Goal: Task Accomplishment & Management: Manage account settings

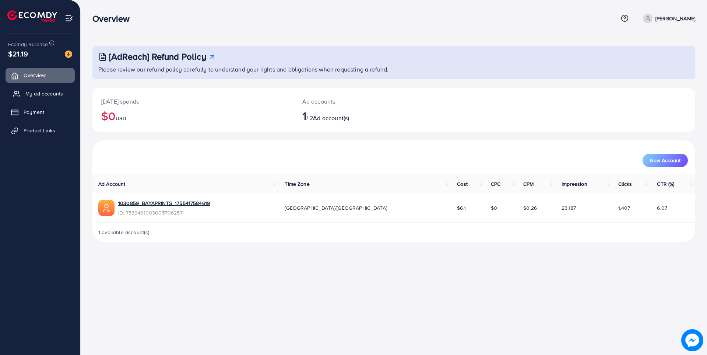
click at [46, 94] on span "My ad accounts" at bounding box center [44, 93] width 38 height 7
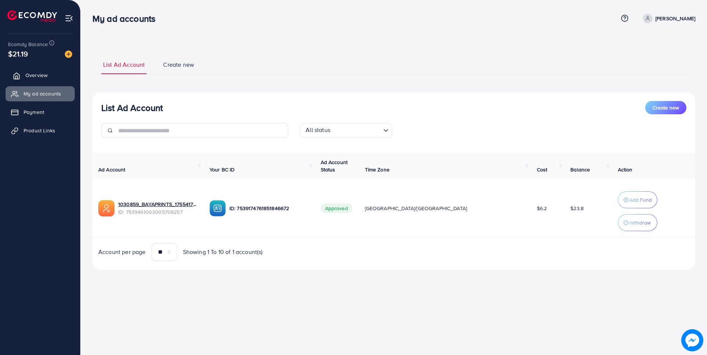
click at [56, 75] on link "Overview" at bounding box center [40, 75] width 69 height 15
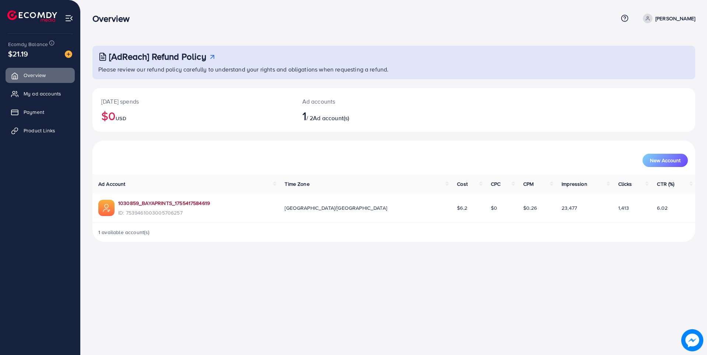
click at [172, 204] on link "1030859_BAYAPRINTS_1755417584619" at bounding box center [164, 202] width 92 height 7
click at [47, 96] on span "My ad accounts" at bounding box center [44, 93] width 38 height 7
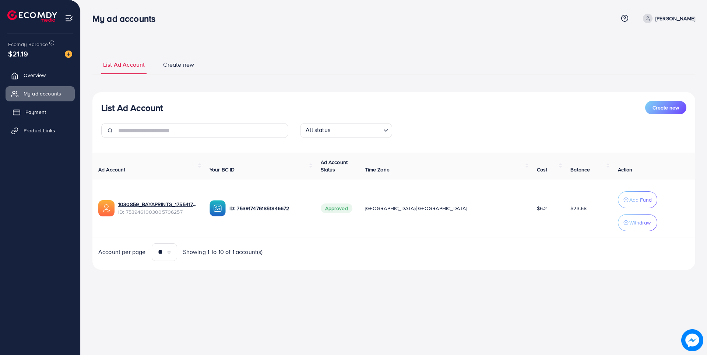
click at [42, 112] on span "Payment" at bounding box center [35, 111] width 21 height 7
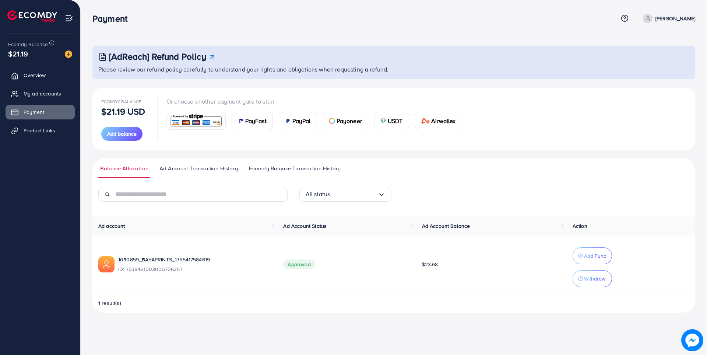
click at [664, 20] on p "[PERSON_NAME]" at bounding box center [676, 18] width 40 height 9
click at [647, 43] on span "Profile" at bounding box center [649, 43] width 17 height 9
select select "********"
